Goal: Find specific page/section: Find specific page/section

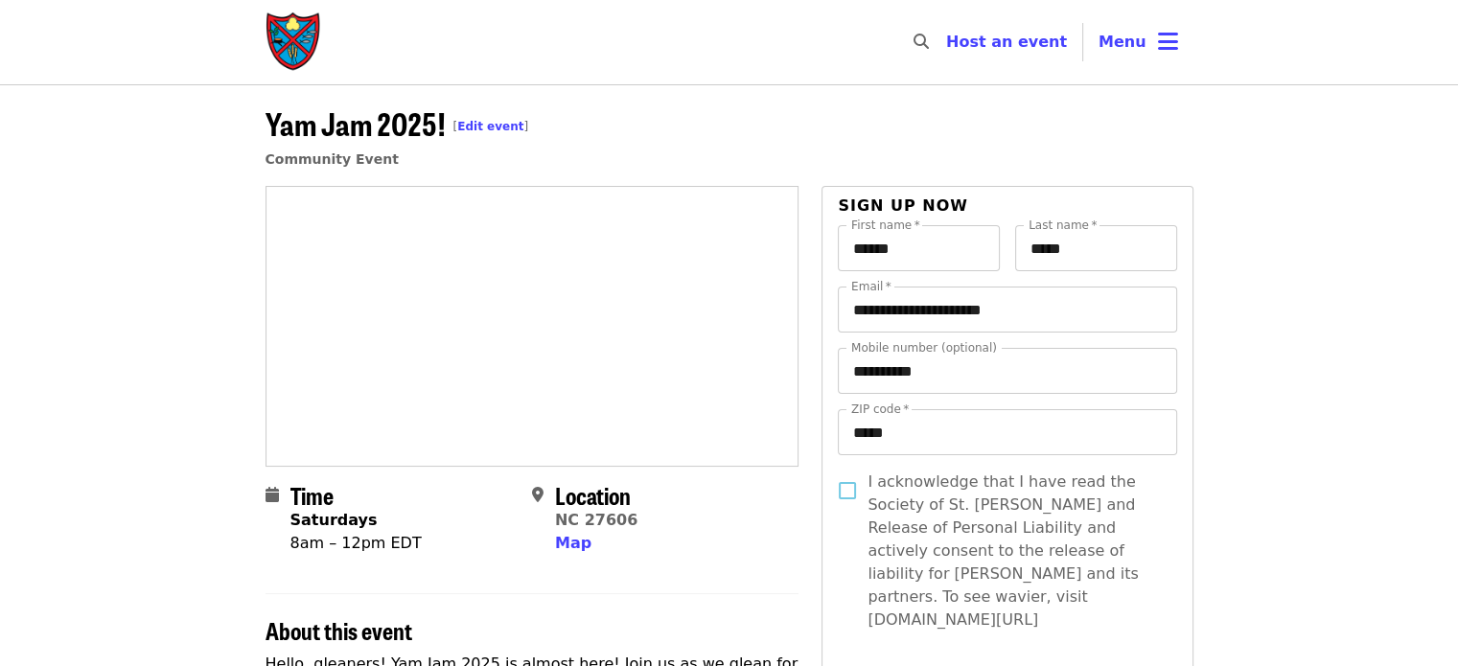
click at [1105, 49] on span "Menu" at bounding box center [1122, 42] width 48 height 18
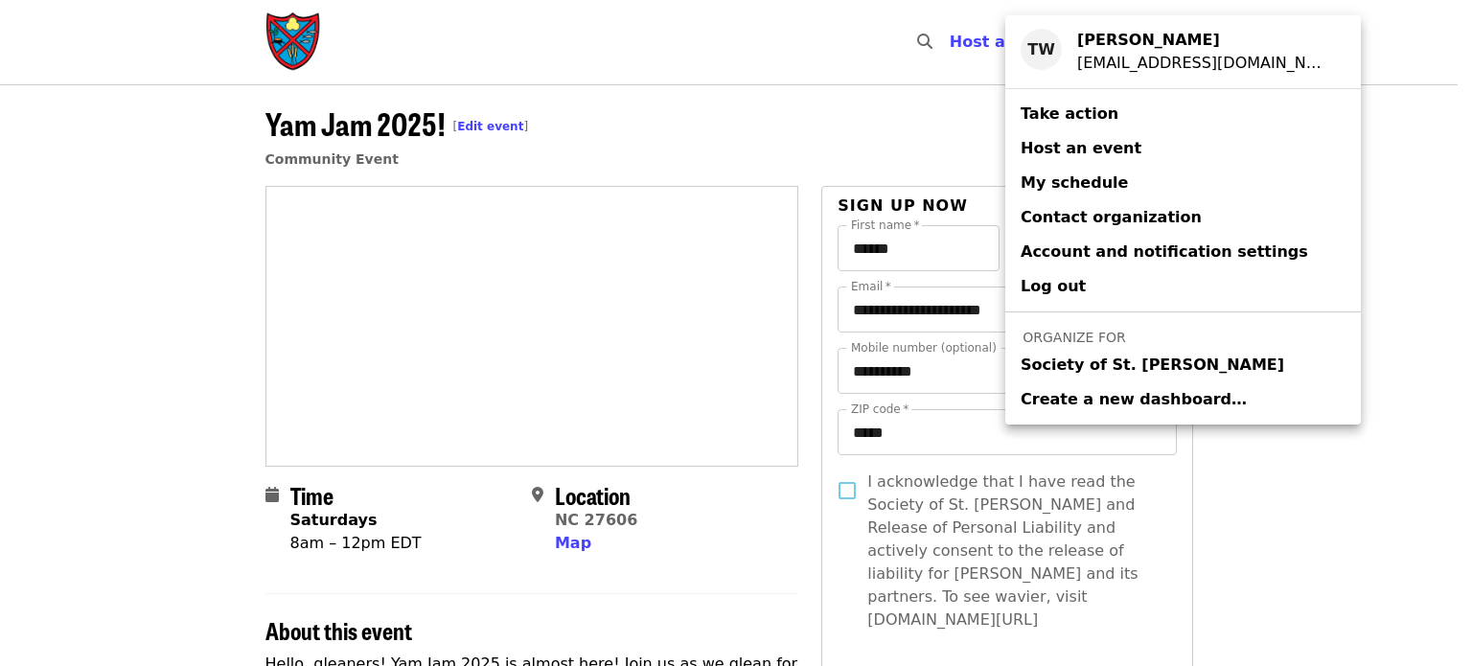
click at [1025, 363] on span "Society of St. [PERSON_NAME]" at bounding box center [1153, 365] width 264 height 23
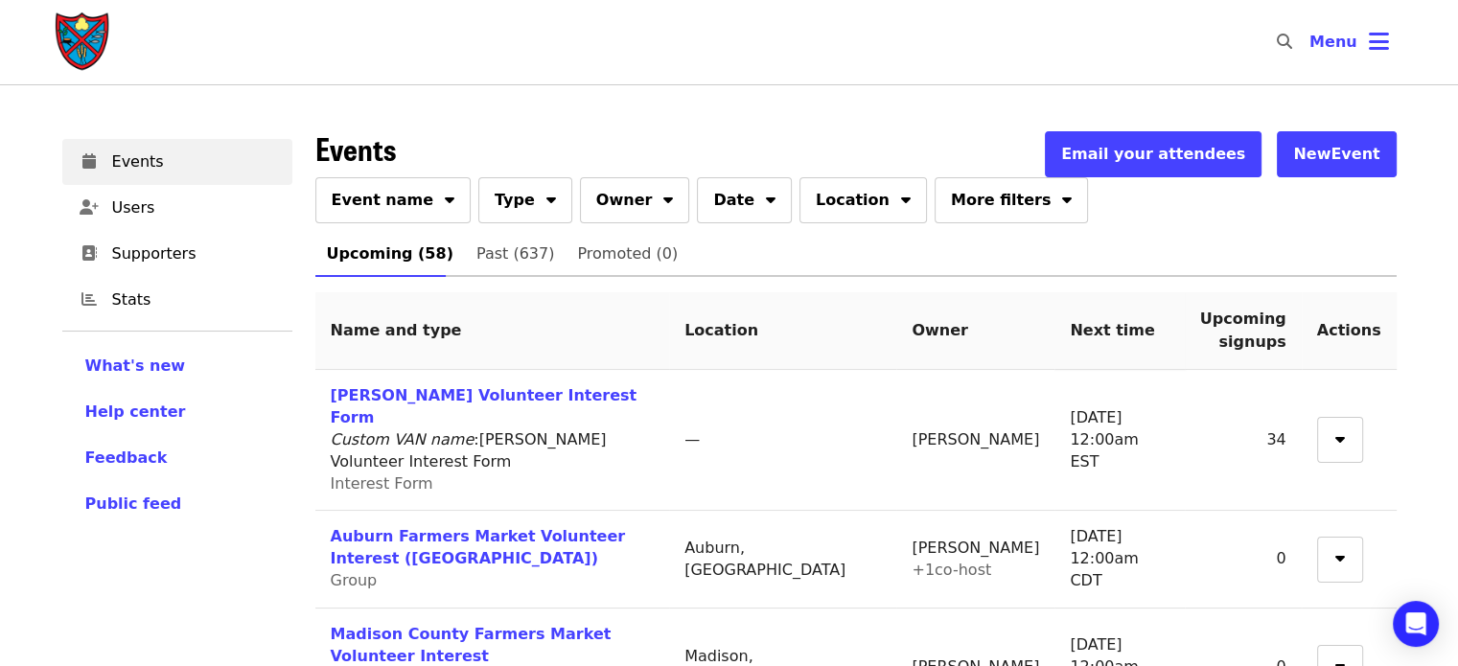
click at [414, 220] on button "Event name" at bounding box center [393, 200] width 156 height 46
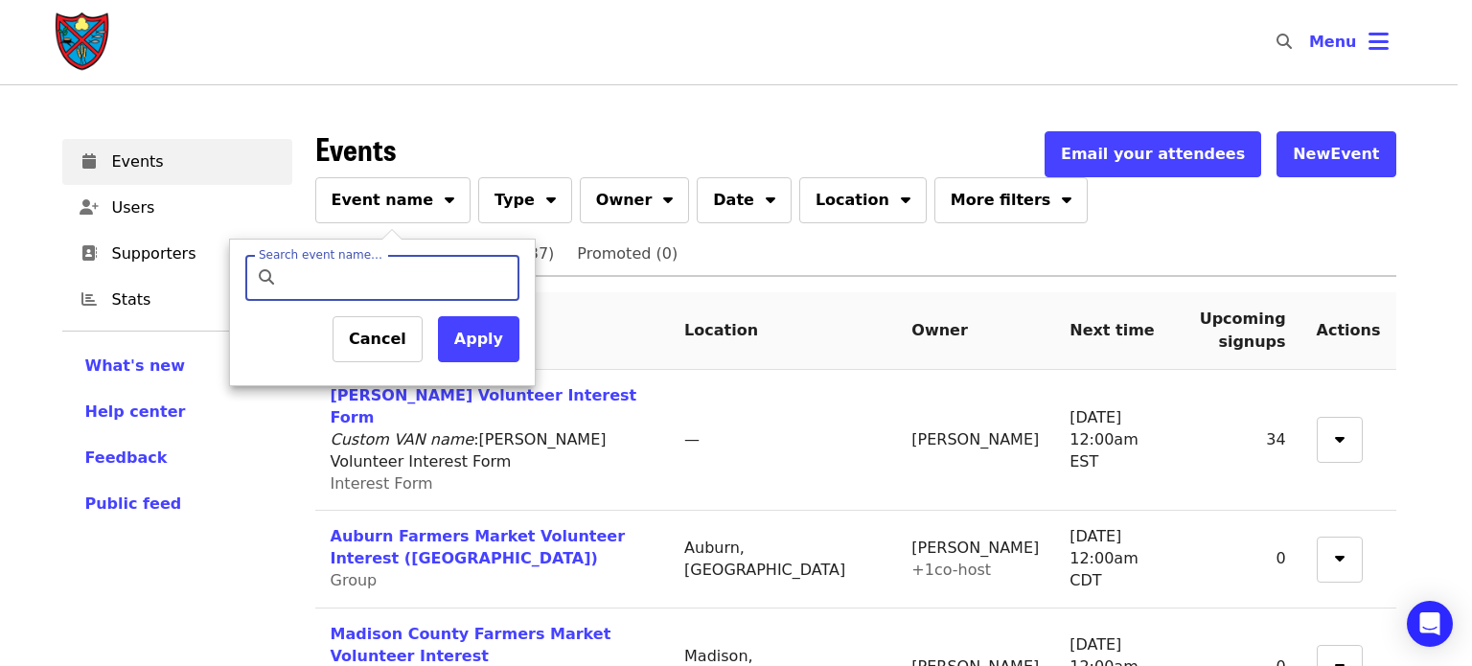
click at [419, 277] on input "Search event name…" at bounding box center [399, 278] width 226 height 46
type input "*******"
click at [479, 347] on button "Apply" at bounding box center [478, 339] width 81 height 46
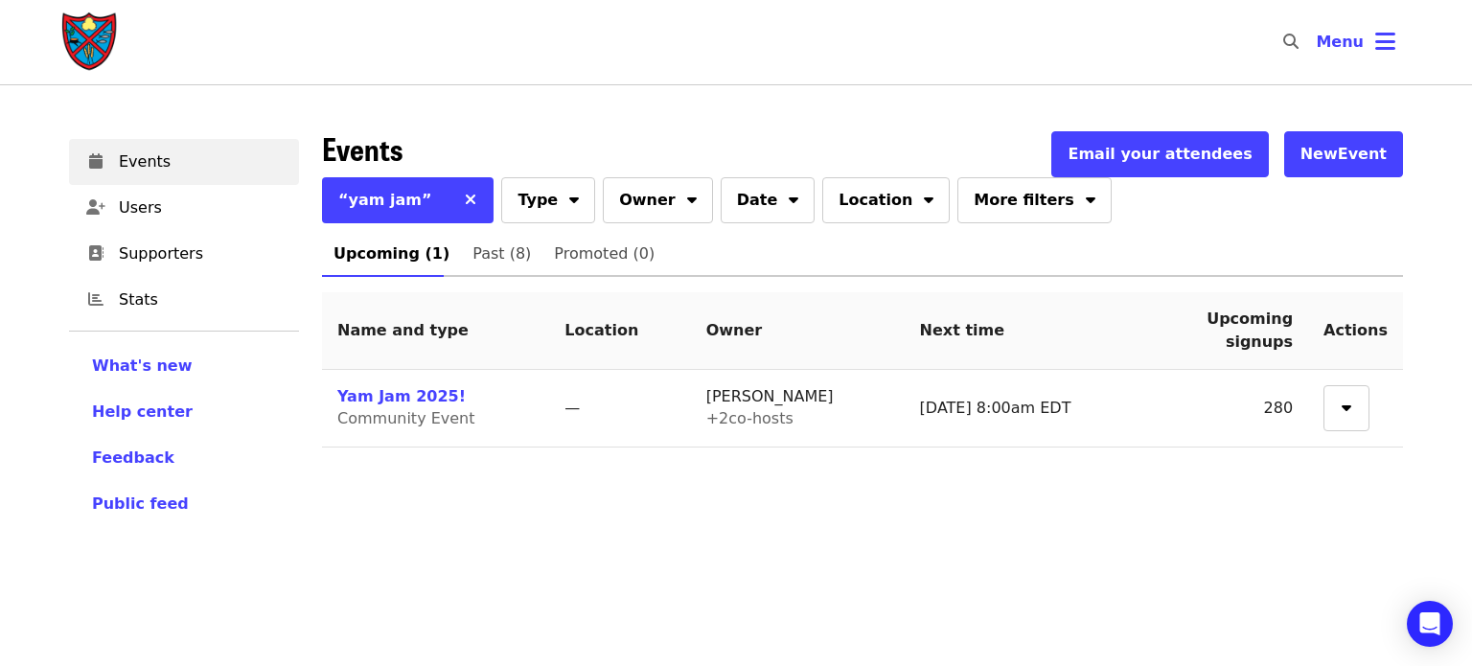
click at [410, 402] on link "Yam Jam 2025!" at bounding box center [401, 396] width 128 height 18
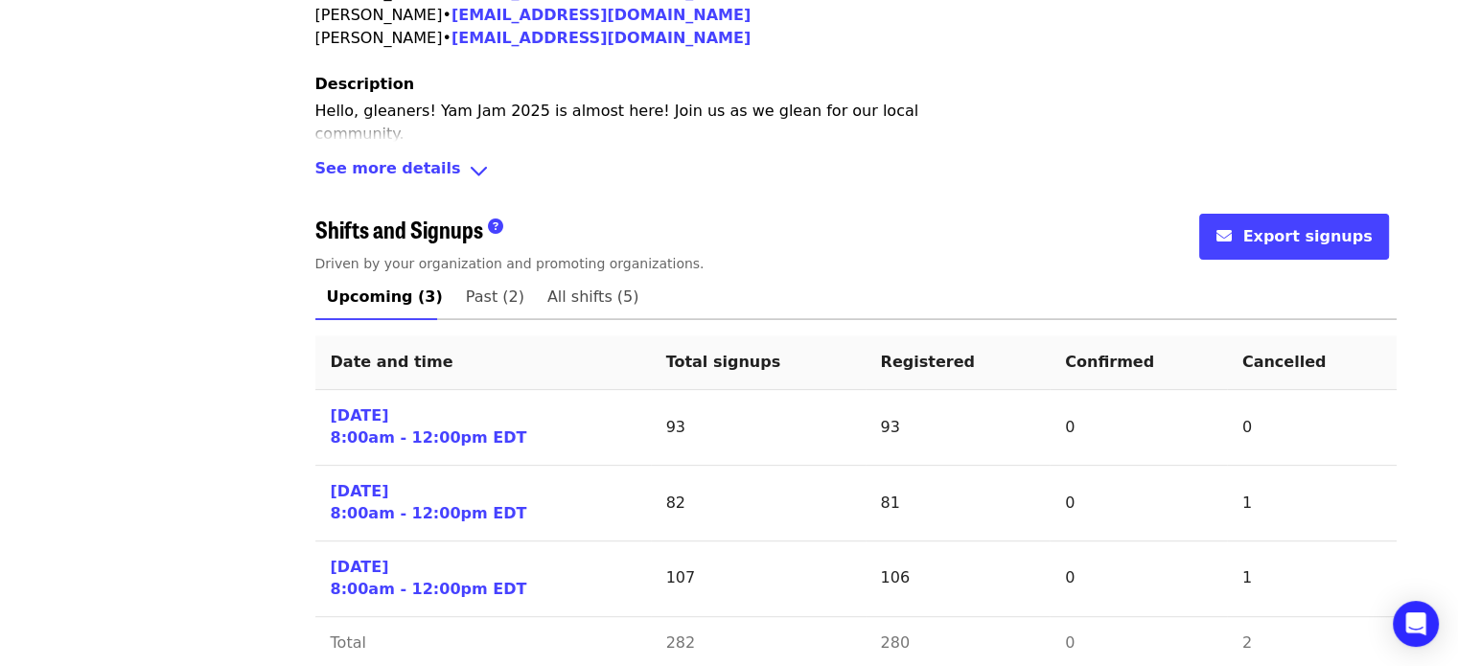
scroll to position [648, 0]
